Goal: Transaction & Acquisition: Download file/media

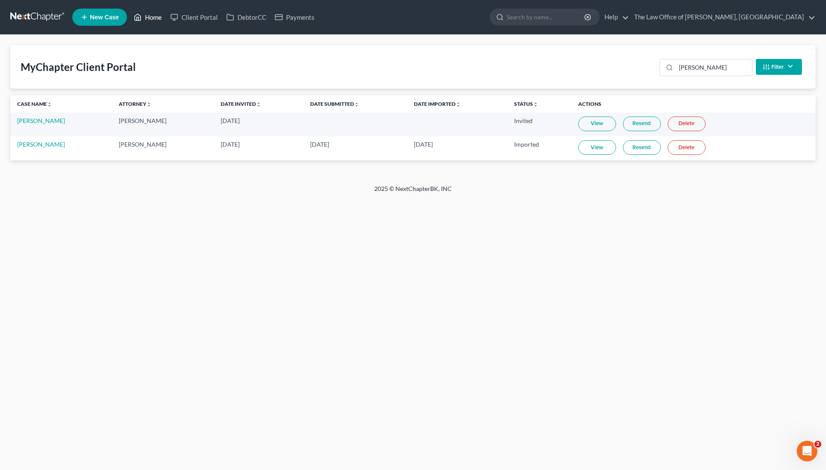
click at [145, 22] on link "Home" at bounding box center [148, 16] width 37 height 15
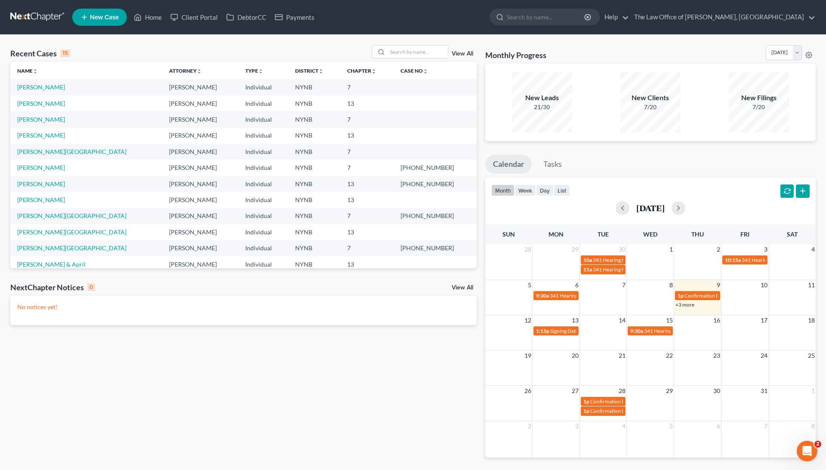
click at [37, 227] on td "[PERSON_NAME][GEOGRAPHIC_DATA]" at bounding box center [86, 232] width 152 height 16
click at [37, 229] on link "[PERSON_NAME][GEOGRAPHIC_DATA]" at bounding box center [71, 232] width 109 height 7
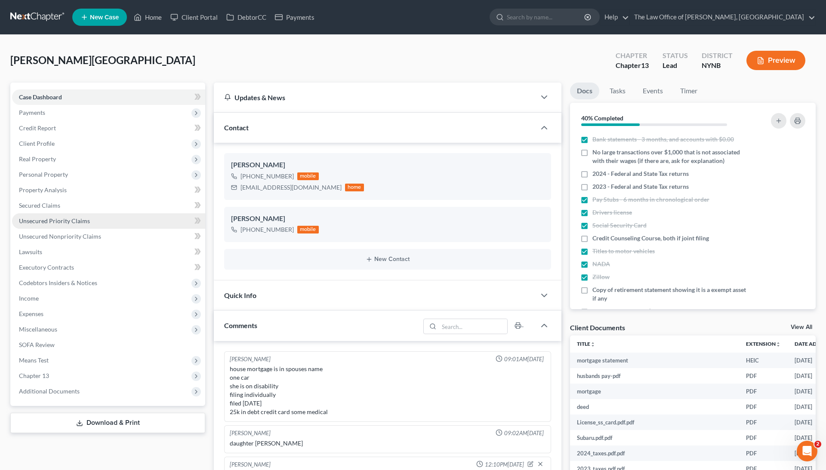
scroll to position [406, 0]
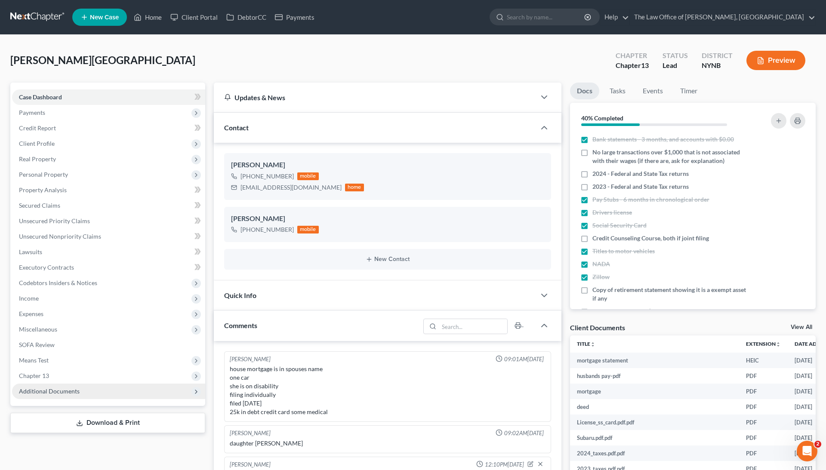
click at [79, 394] on span "Additional Documents" at bounding box center [108, 391] width 193 height 15
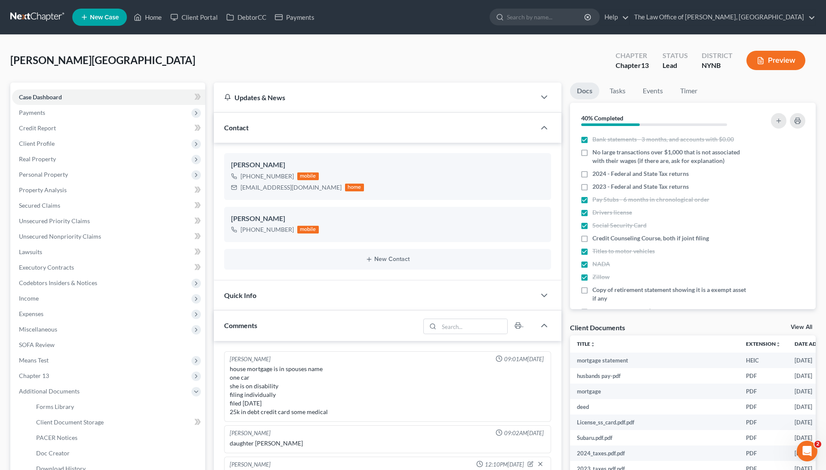
scroll to position [210, 0]
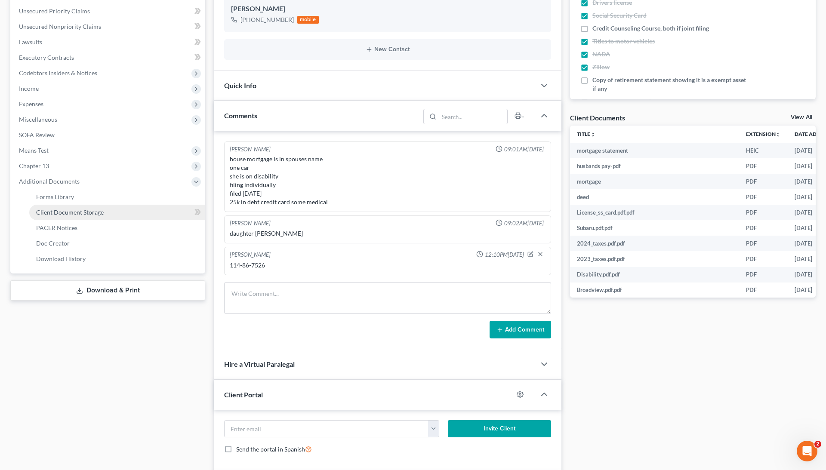
click at [141, 215] on link "Client Document Storage" at bounding box center [117, 212] width 176 height 15
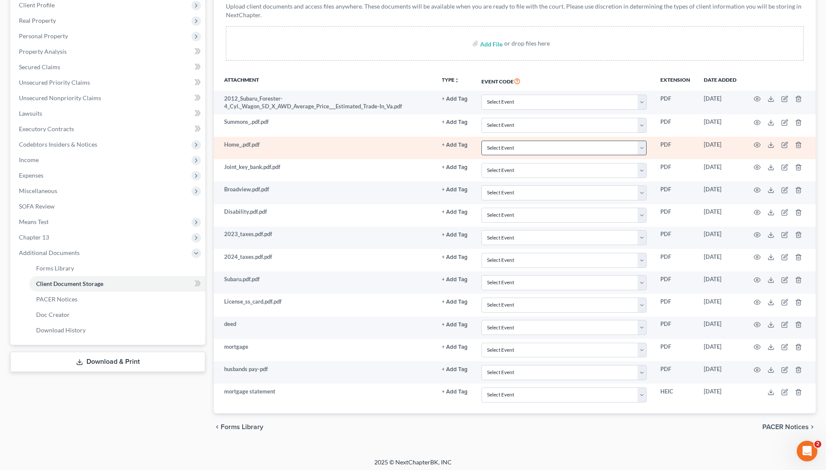
scroll to position [138, 0]
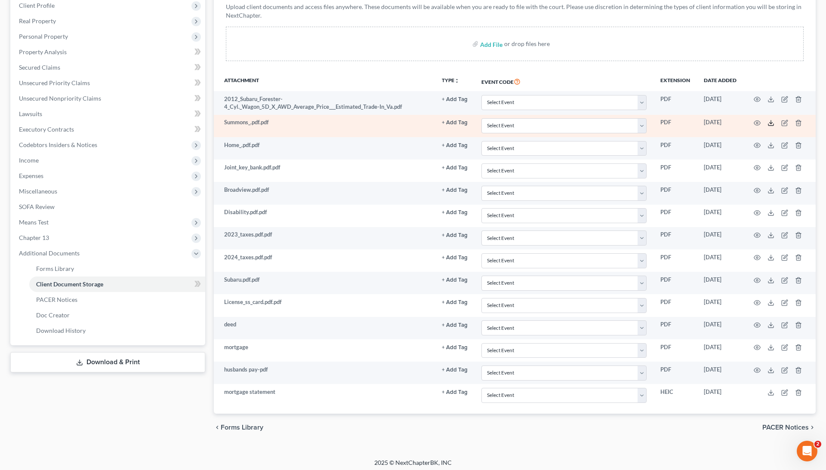
click at [769, 124] on icon at bounding box center [771, 125] width 5 height 2
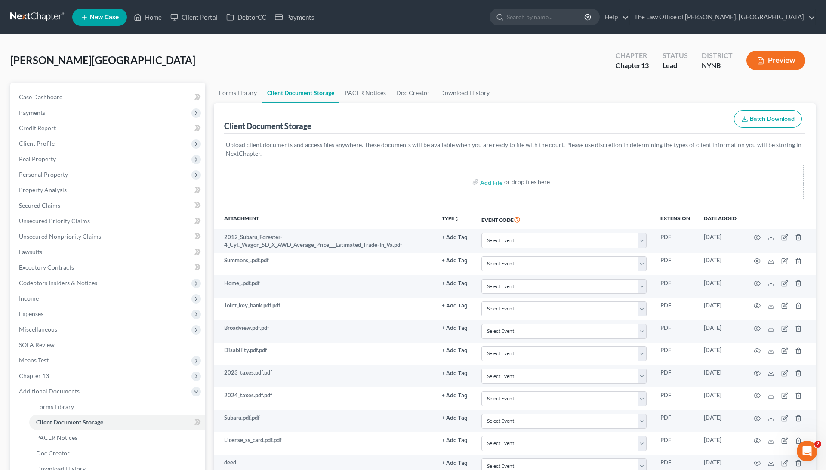
scroll to position [0, 0]
drag, startPoint x: 11, startPoint y: 58, endPoint x: 92, endPoint y: 59, distance: 80.9
click at [92, 60] on div "[PERSON_NAME] Upgraded Chapter Chapter 13 Status Lead District NYNB Preview" at bounding box center [413, 63] width 806 height 37
copy span "[PERSON_NAME][GEOGRAPHIC_DATA]"
click at [158, 16] on link "Home" at bounding box center [148, 16] width 37 height 15
